Goal: Check status

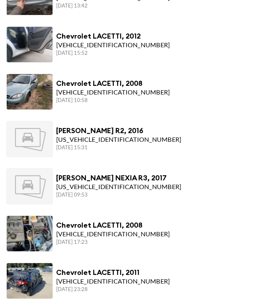
scroll to position [548, 0]
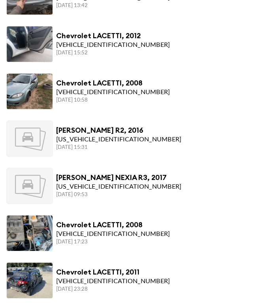
click at [109, 232] on div "[VEHICLE_IDENTIFICATION_NUMBER]" at bounding box center [113, 234] width 114 height 9
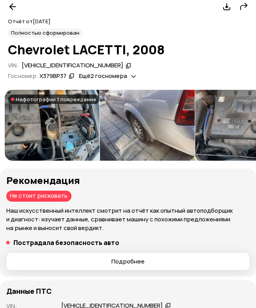
scroll to position [48, 0]
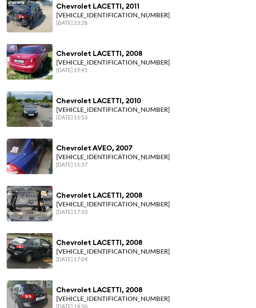
scroll to position [815, 0]
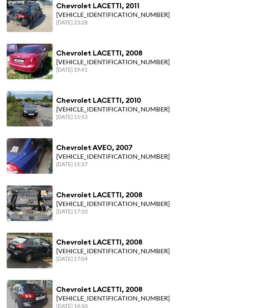
click at [181, 207] on li "Chevrolet LACETTI, 2008 [VEHICLE_IDENTIFICATION_NUMBER] [DATE] 17:10" at bounding box center [128, 204] width 256 height 47
click at [49, 204] on span at bounding box center [30, 204] width 46 height 36
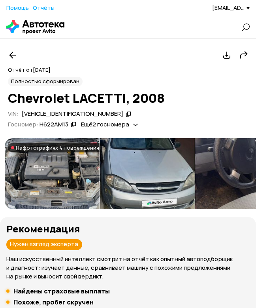
click at [39, 174] on img at bounding box center [52, 173] width 95 height 71
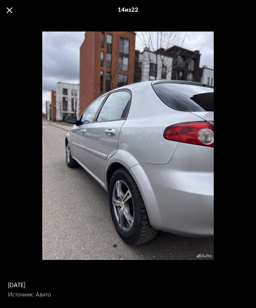
click at [11, 9] on span at bounding box center [10, 10] width 6 height 6
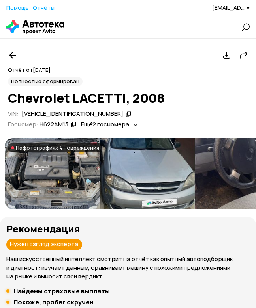
click at [85, 114] on div "[VEHICLE_IDENTIFICATION_NUMBER]" at bounding box center [77, 114] width 112 height 8
